Goal: Task Accomplishment & Management: Complete application form

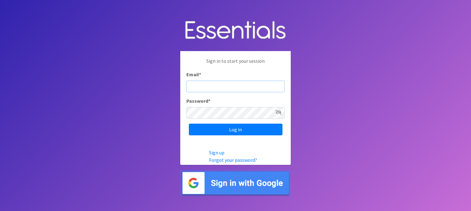
type input "[EMAIL_ADDRESS][DOMAIN_NAME]"
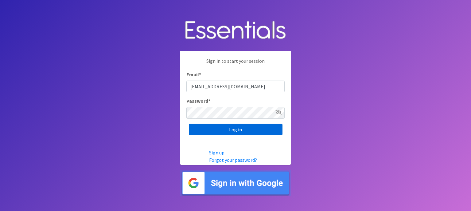
click at [236, 131] on input "Log in" at bounding box center [236, 129] width 94 height 12
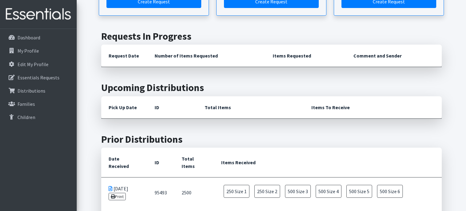
scroll to position [87, 0]
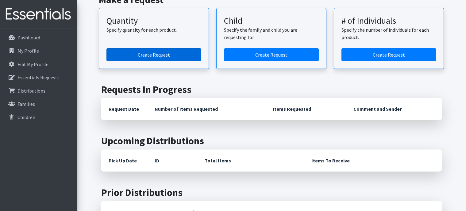
click at [144, 56] on link "Create Request" at bounding box center [154, 54] width 95 height 13
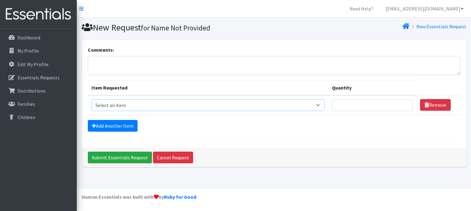
select select "1090"
click at [367, 106] on input "Quantity" at bounding box center [372, 105] width 81 height 12
type input "250"
click at [111, 122] on link "Add Another Item" at bounding box center [113, 126] width 50 height 12
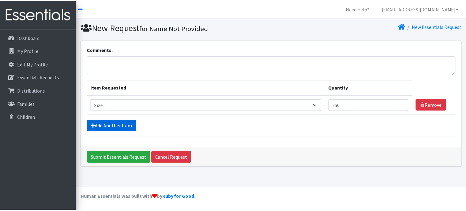
scroll to position [3, 0]
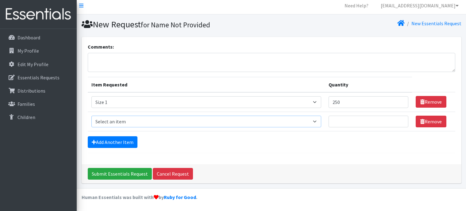
select select "1091"
click at [335, 124] on input "Quantity" at bounding box center [369, 121] width 80 height 12
type input "250"
click at [109, 140] on link "Add Another Item" at bounding box center [113, 142] width 50 height 12
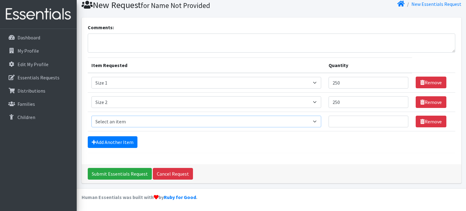
select select "1094"
click at [341, 122] on input "Quantity" at bounding box center [369, 121] width 80 height 12
type input "250"
click at [107, 140] on link "Add Another Item" at bounding box center [113, 142] width 50 height 12
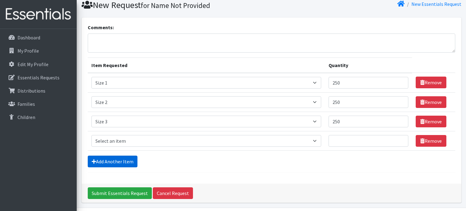
scroll to position [42, 0]
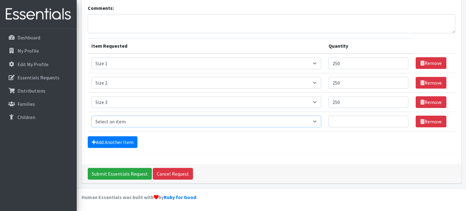
select select "1097"
click at [342, 105] on input "250" at bounding box center [369, 102] width 80 height 12
type input "2"
type input "500"
click at [336, 122] on input "Quantity" at bounding box center [369, 121] width 80 height 12
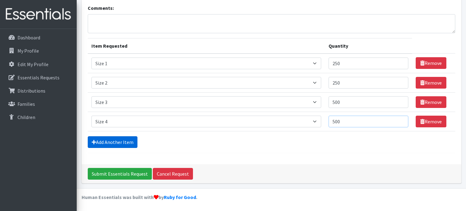
type input "500"
click at [113, 143] on link "Add Another Item" at bounding box center [113, 142] width 50 height 12
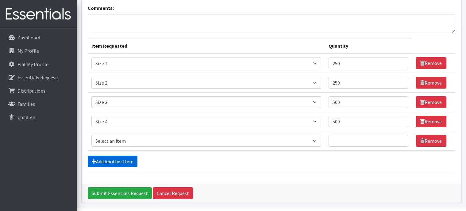
scroll to position [61, 0]
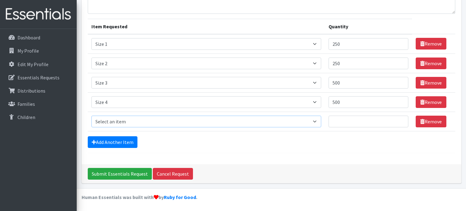
select select "1098"
click at [332, 121] on input "Quantity" at bounding box center [369, 121] width 80 height 12
type input "500"
click at [102, 141] on link "Add Another Item" at bounding box center [113, 142] width 50 height 12
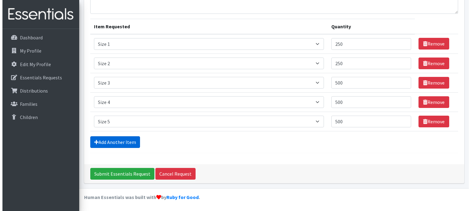
scroll to position [80, 0]
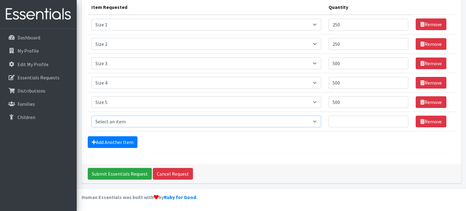
select select "1100"
click at [333, 123] on input "Quantity" at bounding box center [369, 121] width 80 height 12
type input "500"
click at [117, 175] on input "Submit Essentials Request" at bounding box center [120, 174] width 64 height 12
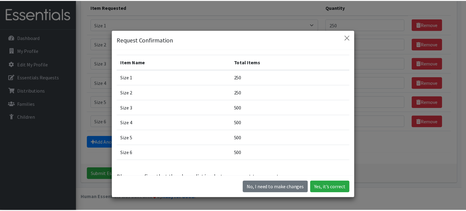
scroll to position [17, 0]
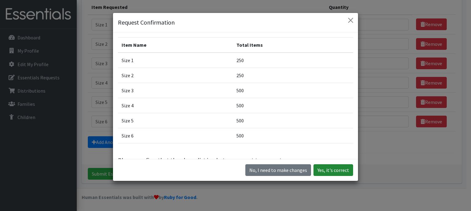
click at [325, 172] on button "Yes, it's correct" at bounding box center [333, 170] width 40 height 12
